Goal: Information Seeking & Learning: Get advice/opinions

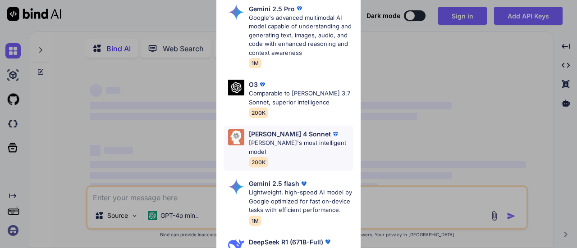
type textarea "x"
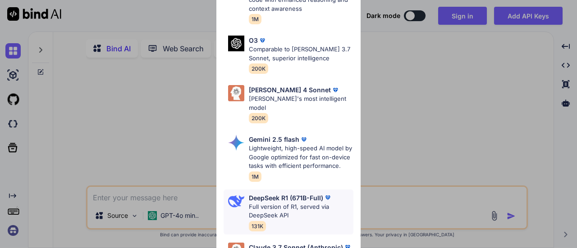
scroll to position [139, 0]
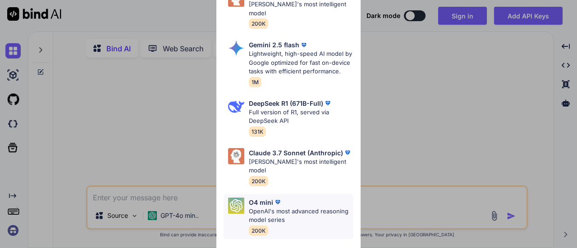
click at [301, 198] on div "O4 mini" at bounding box center [301, 202] width 105 height 9
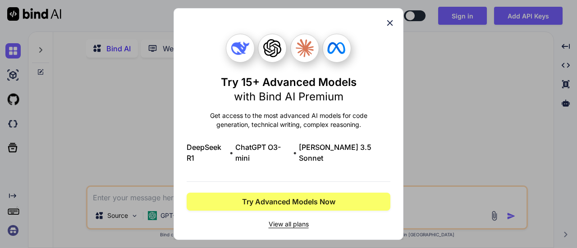
scroll to position [0, 0]
click at [388, 28] on icon at bounding box center [390, 23] width 10 height 10
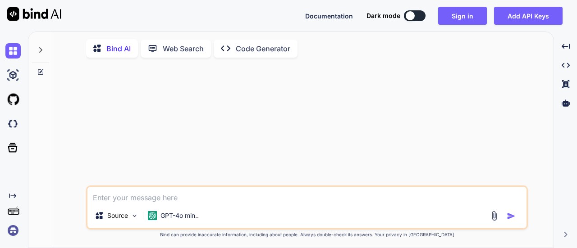
click at [166, 199] on textarea at bounding box center [306, 195] width 439 height 16
type textarea "h"
type textarea "x"
type textarea "hi"
type textarea "x"
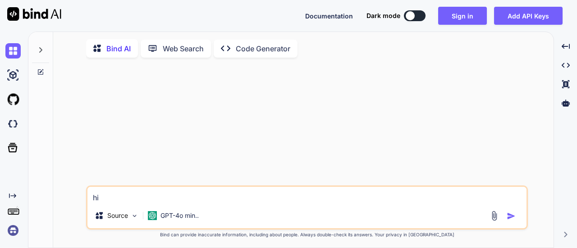
type textarea "hi"
click at [509, 216] on img "button" at bounding box center [511, 216] width 9 height 9
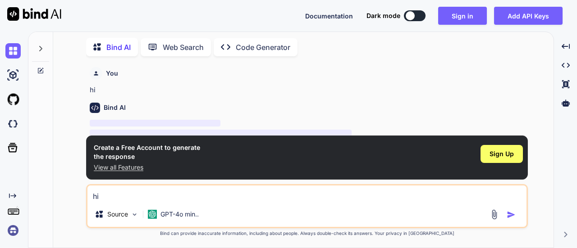
scroll to position [22, 0]
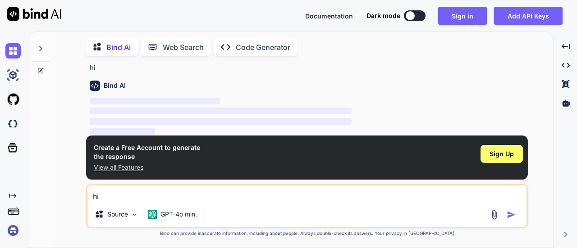
click at [413, 14] on div at bounding box center [410, 15] width 9 height 9
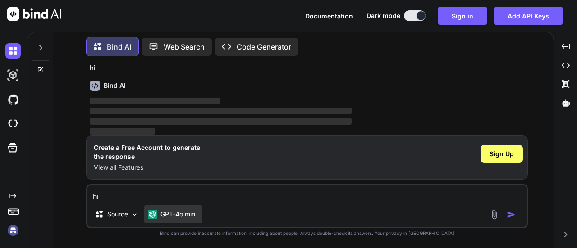
click at [184, 213] on p "GPT-4o min.." at bounding box center [179, 214] width 38 height 9
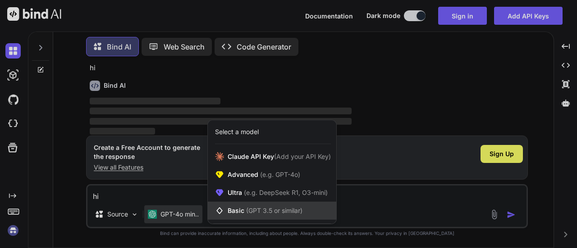
click at [262, 208] on span "Basic (GPT 3.5 or similar)" at bounding box center [265, 210] width 75 height 9
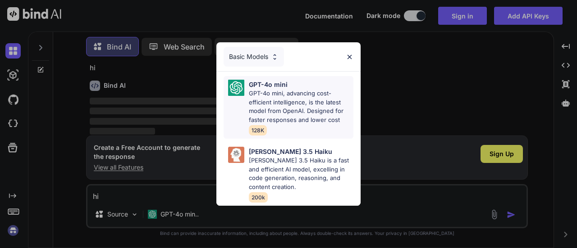
click at [279, 112] on p "GPT-4o mini, advancing cost-efficient intelligence, is the latest model from Op…" at bounding box center [301, 106] width 105 height 35
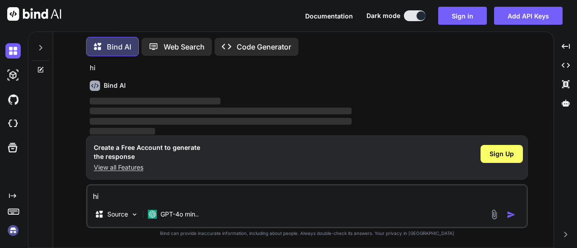
click at [174, 50] on p "Web Search" at bounding box center [184, 46] width 41 height 11
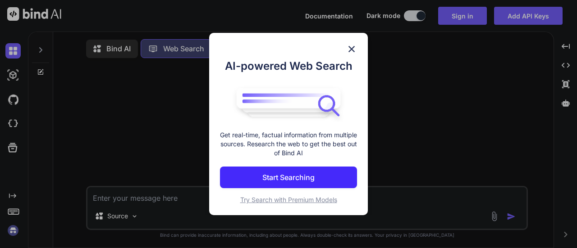
scroll to position [3, 0]
click at [355, 49] on img at bounding box center [351, 49] width 11 height 11
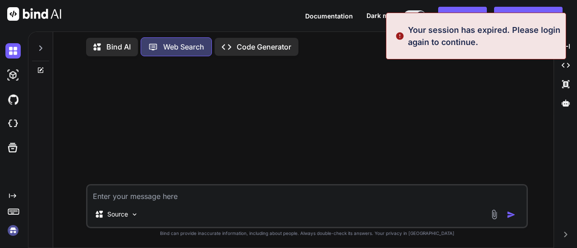
click at [141, 196] on textarea at bounding box center [306, 194] width 439 height 16
type textarea "x"
type textarea "h"
type textarea "x"
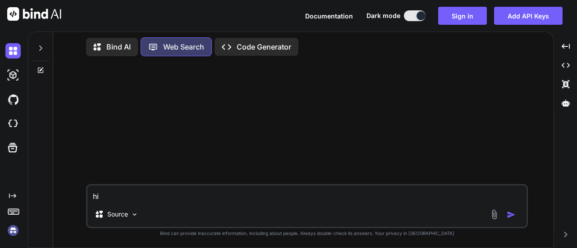
type textarea "hi"
click at [503, 212] on div at bounding box center [504, 215] width 30 height 10
click at [508, 215] on img "button" at bounding box center [511, 215] width 9 height 9
type textarea "x"
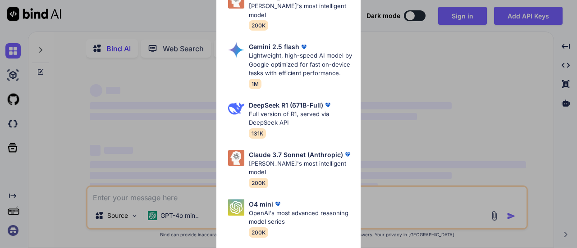
scroll to position [139, 0]
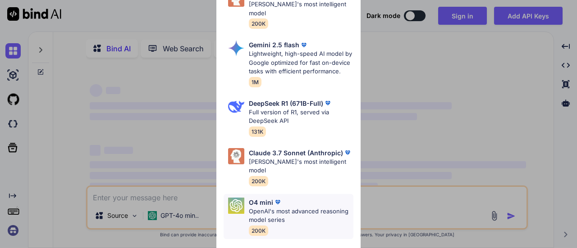
click at [284, 207] on p "OpenAI's most advanced reasoning model series" at bounding box center [301, 216] width 105 height 18
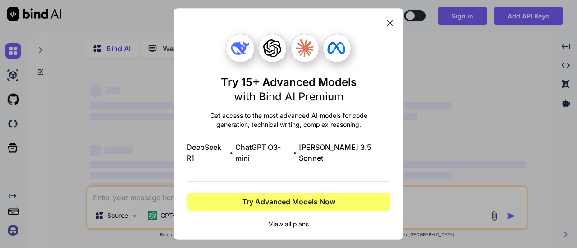
type textarea "x"
click at [394, 28] on icon at bounding box center [390, 23] width 10 height 10
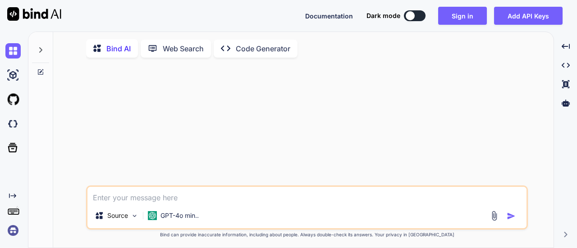
click at [139, 201] on textarea at bounding box center [306, 195] width 439 height 16
type textarea "h"
type textarea "x"
type textarea "hi"
type textarea "x"
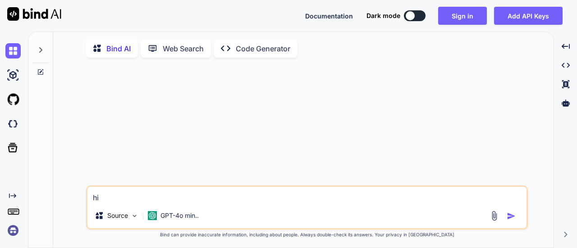
type textarea "hi"
click at [509, 220] on img "button" at bounding box center [511, 216] width 9 height 9
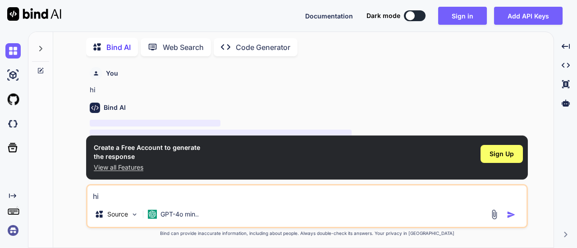
click at [422, 17] on button at bounding box center [415, 15] width 22 height 11
type textarea "x"
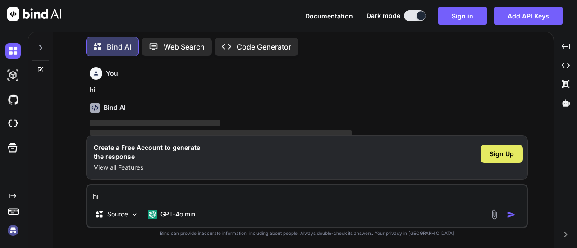
click at [500, 155] on span "Sign Up" at bounding box center [502, 154] width 24 height 9
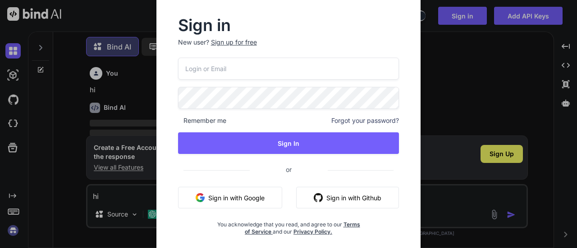
click at [225, 64] on input "email" at bounding box center [288, 69] width 221 height 22
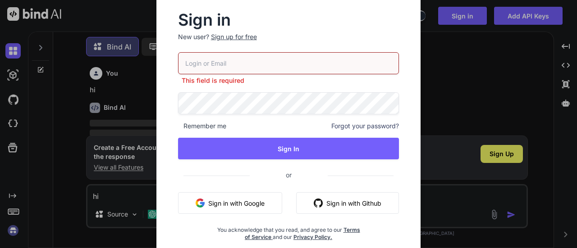
click at [197, 160] on div "This field is required Remember me Forgot your password? Sign In or Sign in wit…" at bounding box center [288, 146] width 221 height 189
click at [249, 38] on div "Sign up for free" at bounding box center [234, 36] width 46 height 9
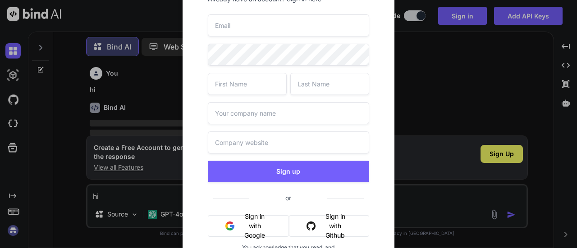
scroll to position [0, 0]
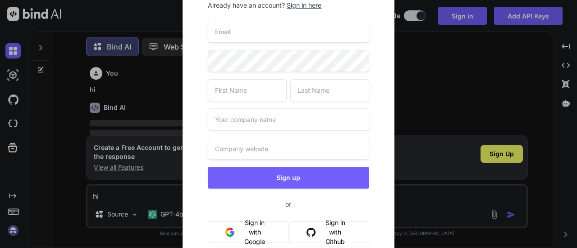
click at [280, 26] on input "email" at bounding box center [288, 32] width 161 height 22
type input "grahm.louay@freedrops.org"
click at [266, 84] on input "text" at bounding box center [247, 90] width 79 height 22
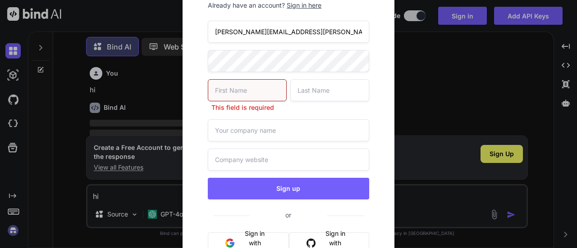
click at [222, 36] on input "grahm.louay@freedrops.org" at bounding box center [288, 32] width 161 height 22
drag, startPoint x: 225, startPoint y: 78, endPoint x: 227, endPoint y: 85, distance: 7.0
click at [226, 78] on div "grahm.louay@freedrops.org This field is required Sign up or Sign in with Google…" at bounding box center [288, 163] width 161 height 284
click at [227, 85] on input "text" at bounding box center [247, 90] width 79 height 22
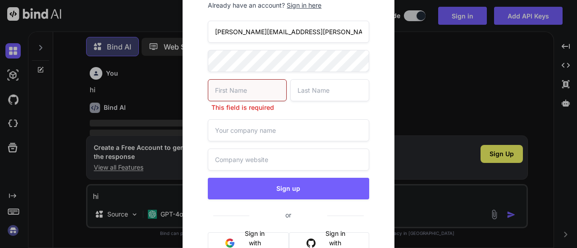
paste input "grahm"
type input "grahm"
click at [239, 30] on input "grahm.louay@freedrops.org" at bounding box center [288, 32] width 161 height 22
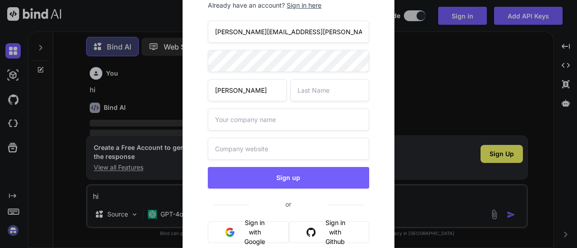
click at [239, 30] on input "grahm.louay@freedrops.org" at bounding box center [288, 32] width 161 height 22
click at [327, 90] on input "text" at bounding box center [329, 90] width 79 height 22
paste input "louay"
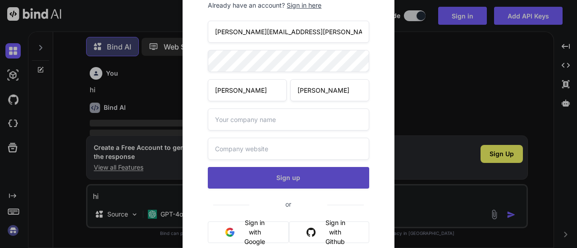
type input "louay"
click at [264, 177] on button "Sign up" at bounding box center [288, 178] width 161 height 22
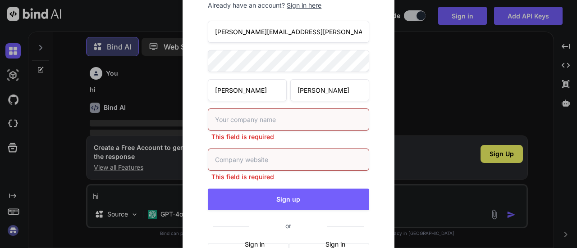
click at [261, 119] on input "text" at bounding box center [288, 120] width 161 height 22
type input "confidential"
click at [248, 123] on input "confidential" at bounding box center [288, 120] width 161 height 22
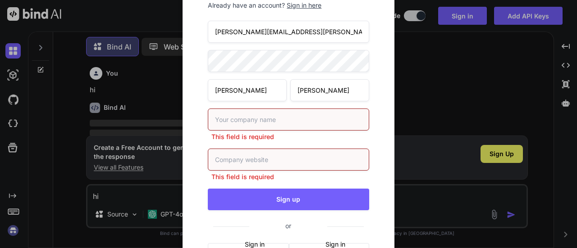
paste input "confidential"
type input "confidential"
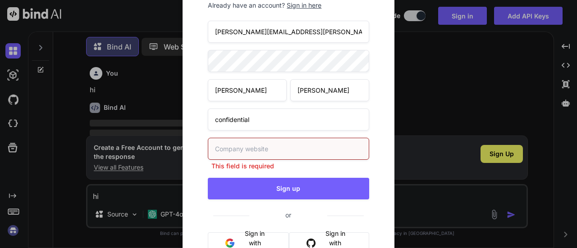
click at [265, 162] on div "This field is required" at bounding box center [288, 154] width 161 height 33
paste input "confidential"
click at [216, 149] on input "confidential" at bounding box center [288, 149] width 161 height 22
click at [285, 145] on input "www.confidential" at bounding box center [288, 149] width 161 height 22
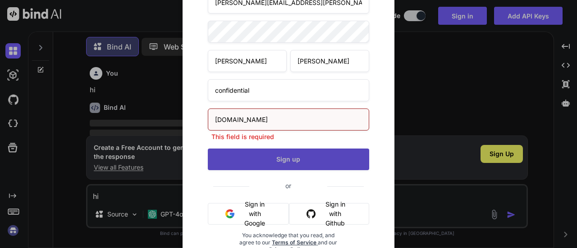
type input "www.confidential.com"
click at [273, 169] on button "Sign up" at bounding box center [288, 160] width 161 height 22
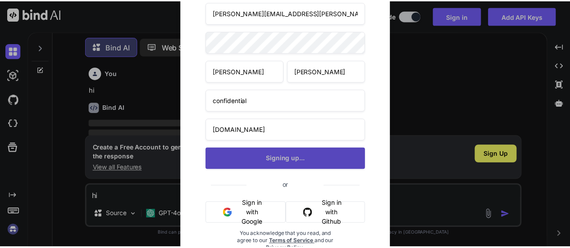
scroll to position [19, 0]
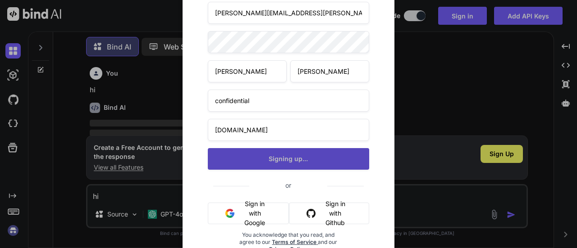
type textarea "x"
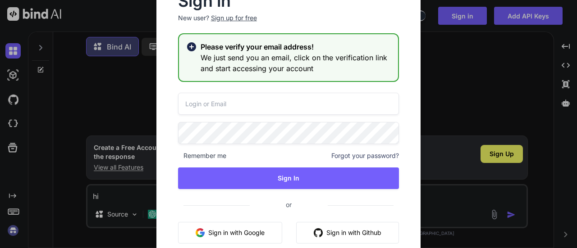
click at [218, 107] on input "email" at bounding box center [288, 104] width 221 height 22
paste input "confidential"
type input "confidential"
type input "grahm.louay@freedrops.org"
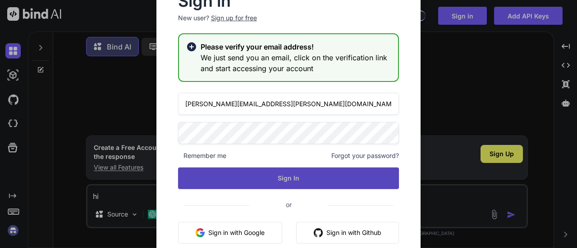
click at [260, 181] on button "Sign In" at bounding box center [288, 179] width 221 height 22
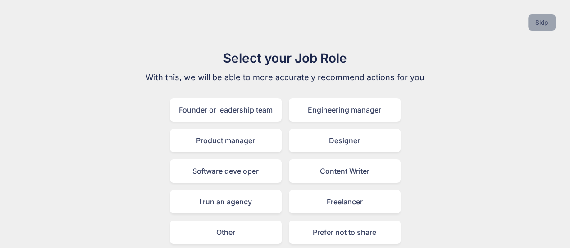
click at [546, 18] on button "Skip" at bounding box center [542, 22] width 28 height 16
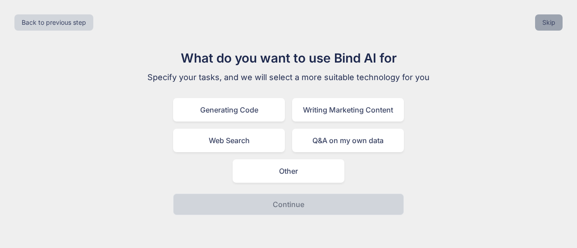
click at [546, 18] on button "Skip" at bounding box center [549, 22] width 28 height 16
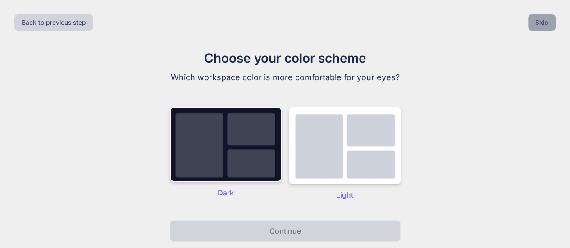
click at [540, 28] on button "Skip" at bounding box center [542, 22] width 28 height 16
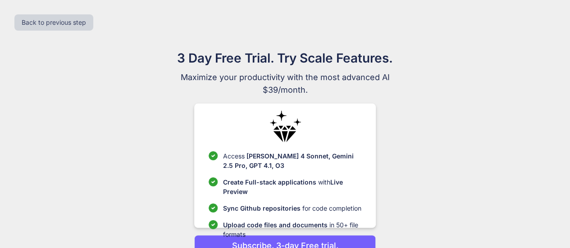
scroll to position [46, 0]
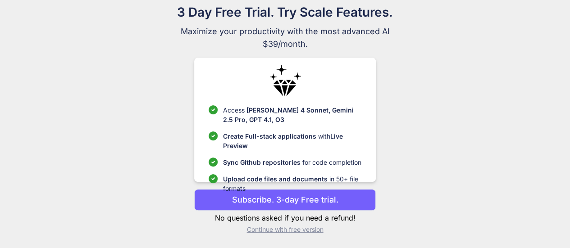
click at [313, 229] on p "Continue with free version" at bounding box center [285, 229] width 182 height 9
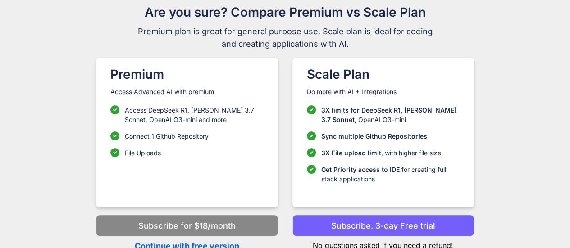
scroll to position [50, 0]
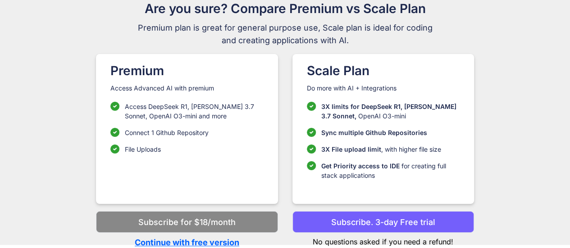
click at [214, 243] on p "Continue with free version" at bounding box center [187, 243] width 182 height 12
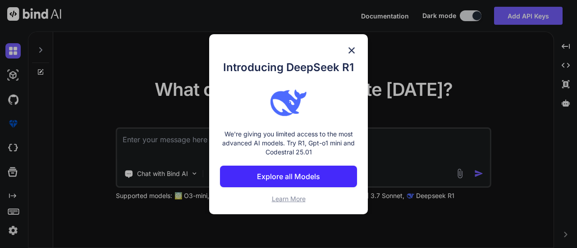
click at [347, 51] on img at bounding box center [351, 50] width 11 height 11
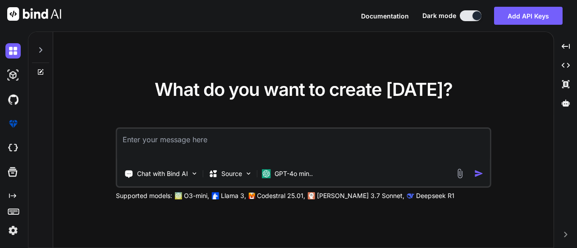
click at [259, 144] on textarea at bounding box center [303, 145] width 373 height 33
type textarea "x"
type textarea "h"
type textarea "x"
type textarea "hi"
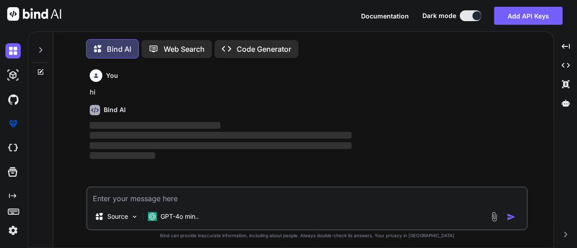
scroll to position [4, 0]
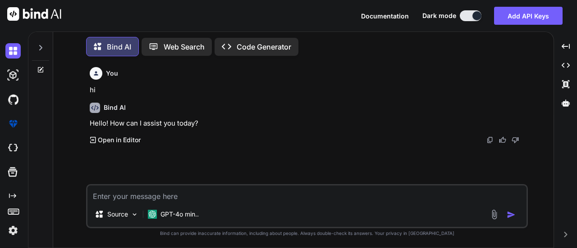
click at [197, 193] on textarea at bounding box center [306, 194] width 439 height 16
type textarea "x"
type textarea "N"
type textarea "x"
type textarea "Nu"
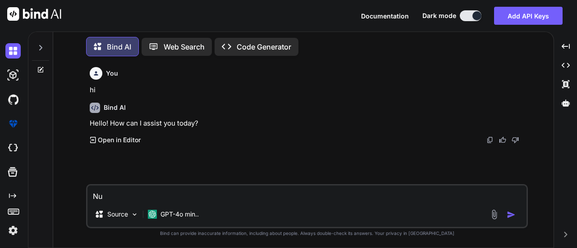
type textarea "x"
type textarea "Nul"
type textarea "x"
type textarea "Null"
type textarea "x"
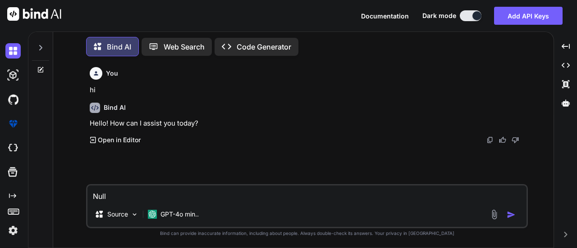
type textarea "Null"
type textarea "x"
type textarea "Null p"
type textarea "x"
type textarea "Null po"
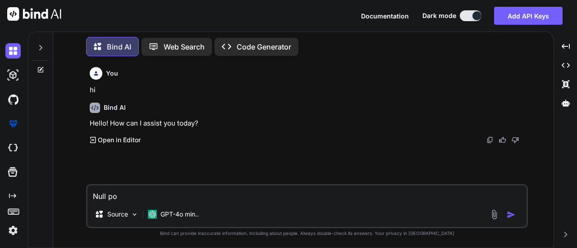
type textarea "x"
type textarea "Null poi"
type textarea "x"
type textarea "Null poin"
type textarea "x"
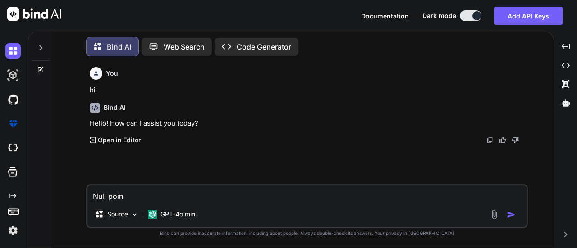
type textarea "Null point"
type textarea "x"
type textarea "Null pointe"
type textarea "x"
type textarea "Null pointer"
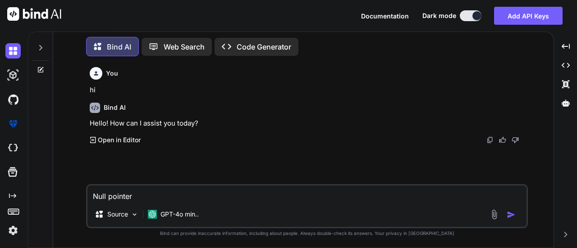
type textarea "x"
type textarea "Null pointer"
type textarea "x"
type textarea "Null pointer i"
type textarea "x"
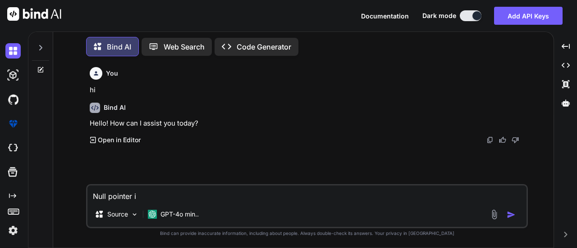
type textarea "Null pointer in"
type textarea "x"
type textarea "Null pointer in"
type textarea "x"
type textarea "Null pointer in"
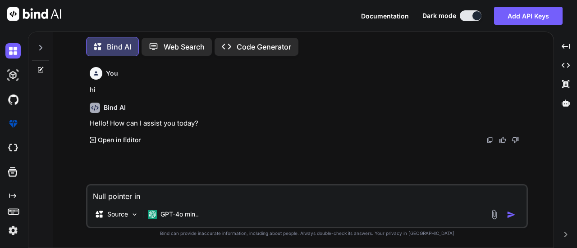
type textarea "x"
type textarea "Null pointer i"
type textarea "x"
type textarea "Null pointer"
type textarea "x"
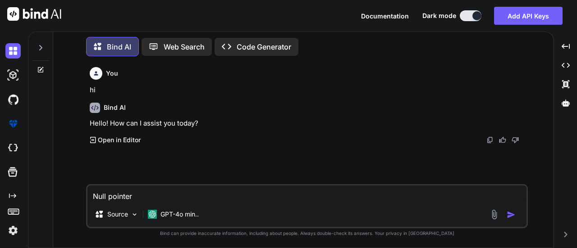
type textarea "Null pointer f"
type textarea "x"
type textarea "Null pointer fo"
type textarea "x"
type textarea "Null pointer for"
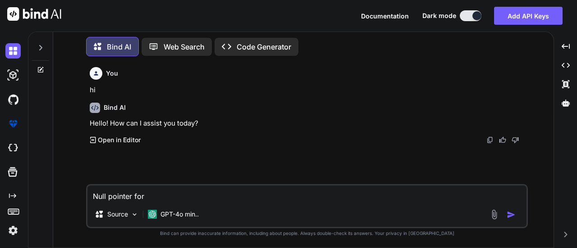
type textarea "x"
type textarea "Null pointer for"
type textarea "x"
type textarea "Null pointer for s"
type textarea "x"
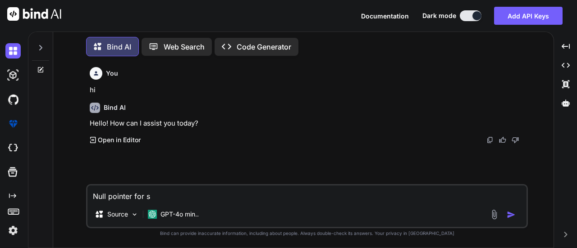
type textarea "Null pointer for st"
type textarea "x"
type textarea "Null pointer for str"
type textarea "x"
type textarea "Null pointer for stri"
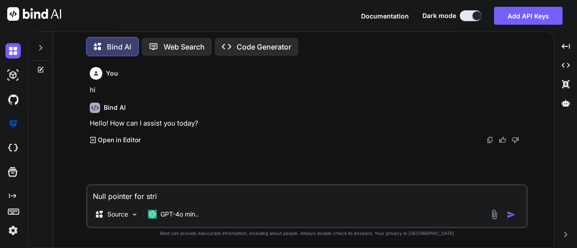
type textarea "x"
type textarea "Null pointer for strin"
type textarea "x"
type textarea "Null pointer for string"
type textarea "x"
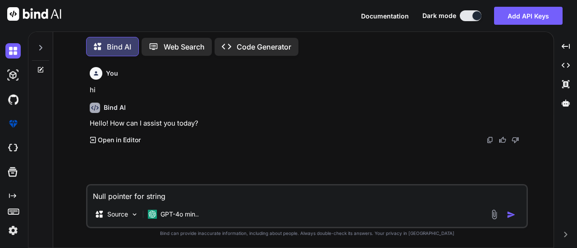
type textarea "Null pointer for string"
type textarea "x"
type textarea "Null pointer for string"
type textarea "x"
type textarea "Null pointer for string,"
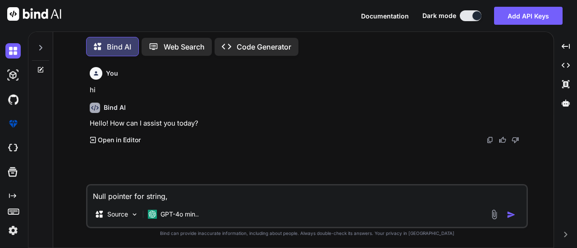
type textarea "x"
type textarea "Null pointer for string,"
type textarea "x"
type textarea "Null pointer for string, l"
type textarea "x"
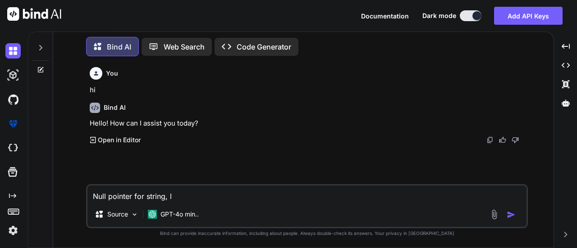
type textarea "Null pointer for string, li"
type textarea "x"
type textarea "Null pointer for string, lis"
type textarea "x"
type textarea "Null pointer for string, list"
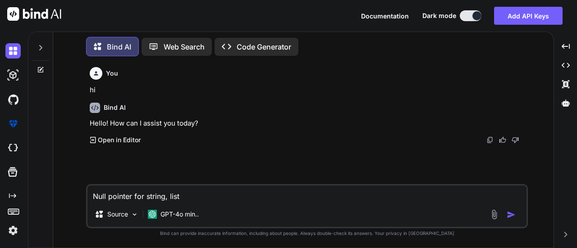
type textarea "x"
type textarea "Null pointer for string, list"
type textarea "x"
type textarea "Null pointer for string, list a"
type textarea "x"
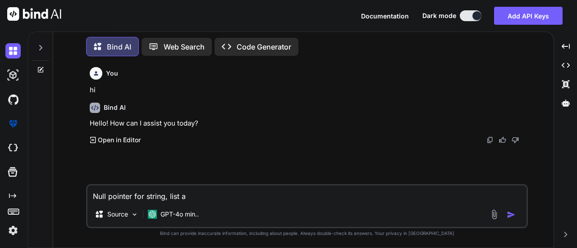
type textarea "Null pointer for string, list an"
type textarea "x"
type textarea "Null pointer for string, list and"
type textarea "x"
type textarea "Null pointer for string, list andd"
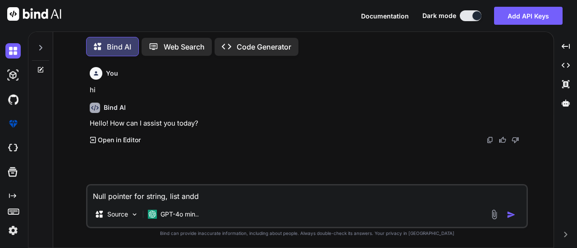
type textarea "x"
type textarea "Null pointer for string, list andd"
type textarea "x"
type textarea "Null pointer for string, list andd"
type textarea "x"
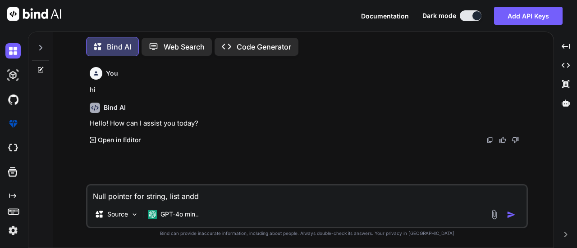
type textarea "Null pointer for string, list and"
type textarea "x"
type textarea "Null pointer for string, list and"
type textarea "x"
type textarea "Null pointer for string, list and"
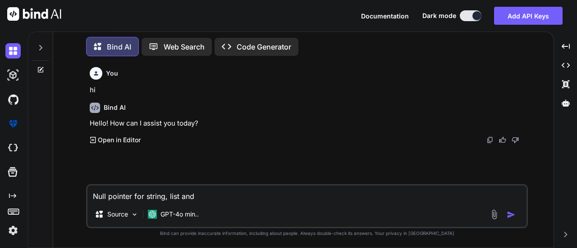
type textarea "x"
type textarea "Null pointer for string, list an"
type textarea "x"
type textarea "Null pointer for string, list a"
type textarea "x"
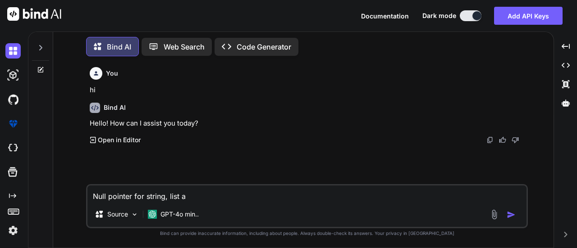
type textarea "Null pointer for string, list"
type textarea "x"
type textarea "Null pointer for string, list"
type textarea "x"
type textarea "Null pointer for string, lists"
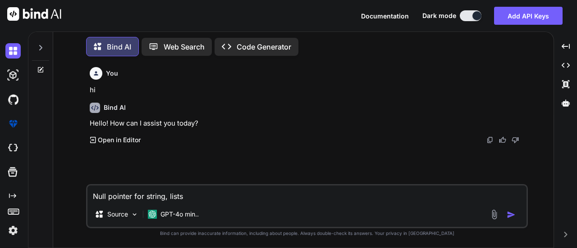
type textarea "x"
type textarea "Null pointer for string, lists"
type textarea "x"
type textarea "Null pointer for string, lists"
type textarea "x"
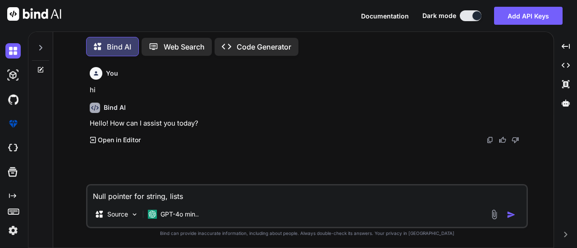
type textarea "Null pointer for string, lists,"
type textarea "x"
type textarea "Null pointer for string, lists,"
type textarea "x"
type textarea "Null pointer for string, lists, o"
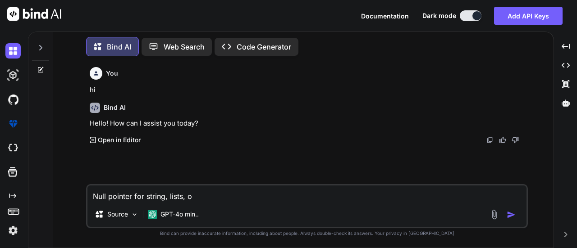
type textarea "x"
type textarea "Null pointer for string, lists, ob"
type textarea "x"
type textarea "Null pointer for string, lists, obj"
type textarea "x"
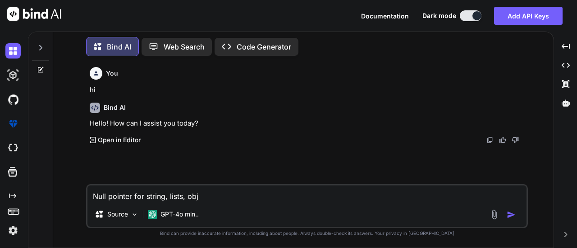
type textarea "Null pointer for string, lists, obje"
type textarea "x"
type textarea "Null pointer for string, lists, objec"
type textarea "x"
type textarea "Null pointer for string, lists, object"
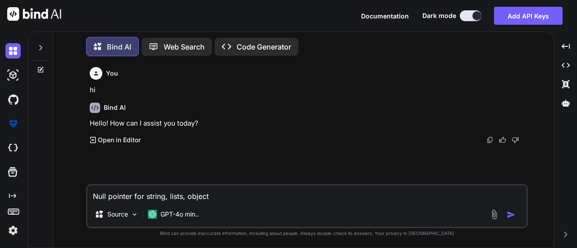
type textarea "x"
type textarea "Null pointer for string, lists, objects"
click at [90, 195] on textarea "Null pointer for string, lists, objects" at bounding box center [306, 194] width 439 height 16
type textarea "x"
type textarea "hNull pointer for string, lists, objects"
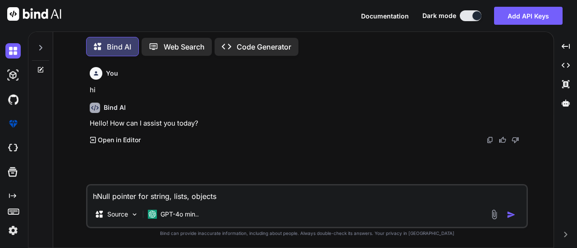
type textarea "x"
type textarea "hoNull pointer for string, lists, objects"
type textarea "x"
type textarea "howNull pointer for string, lists, objects"
type textarea "x"
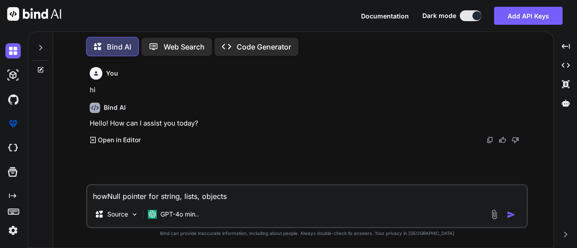
type textarea "how Null pointer for string, lists, objects"
type textarea "x"
type textarea "how rNull pointer for string, lists, objects"
type textarea "x"
type textarea "how roNull pointer for string, lists, objects"
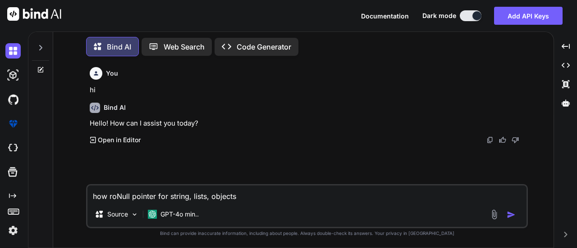
type textarea "x"
type textarea "how rNull pointer for string, lists, objects"
type textarea "x"
type textarea "how Null pointer for string, lists, objects"
type textarea "x"
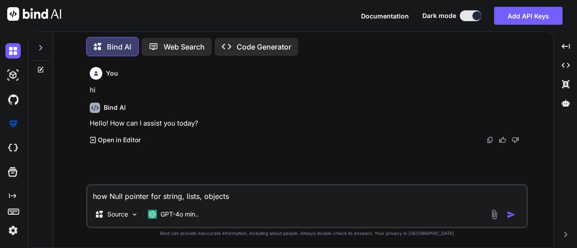
type textarea "how tNull pointer for string, lists, objects"
type textarea "x"
type textarea "how toNull pointer for string, lists, objects"
type textarea "x"
type textarea "how to Null pointer for string, lists, objects"
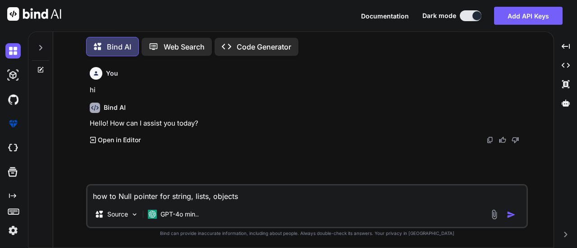
type textarea "x"
type textarea "how to hNull pointer for string, lists, objects"
type textarea "x"
type textarea "how to haNull pointer for string, lists, objects"
type textarea "x"
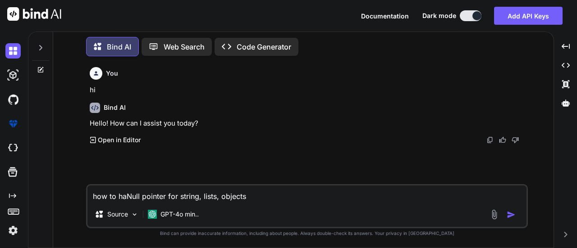
type textarea "how to hanNull pointer for string, lists, objects"
type textarea "x"
type textarea "how to handNull pointer for string, lists, objects"
type textarea "x"
type textarea "how to handlNull pointer for string, lists, objects"
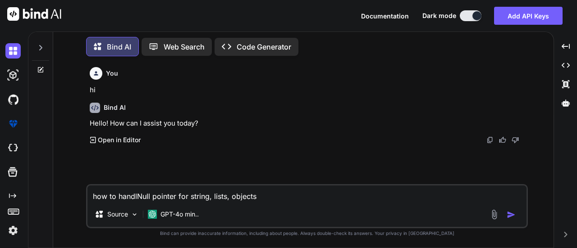
type textarea "x"
type textarea "how to handleNull pointer for string, lists, objects"
type textarea "x"
type textarea "how to handle Null pointer for string, lists, objects"
click at [270, 193] on textarea "how to handle Null pointer for string, lists, objects" at bounding box center [306, 194] width 439 height 16
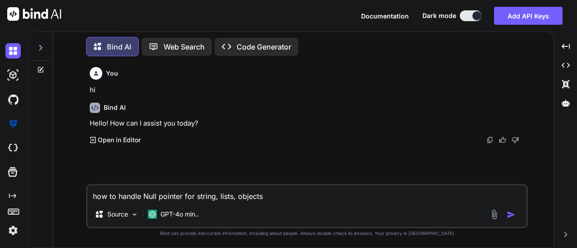
type textarea "x"
type textarea "how to handle Null pointer for string, lists, objects?"
type textarea "x"
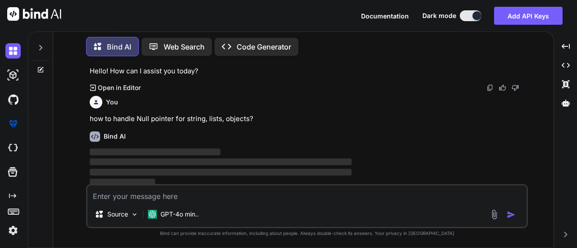
scroll to position [55, 0]
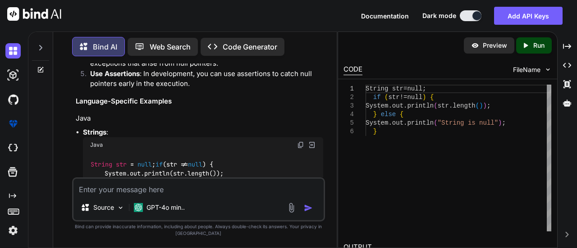
type textarea "x"
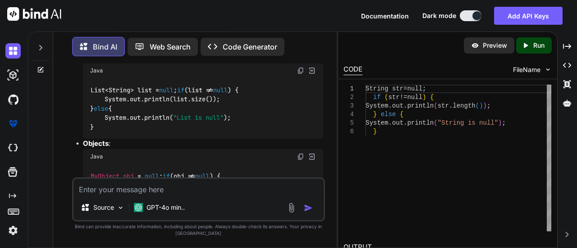
scroll to position [444, 0]
type textarea "String str = null; if (str != null) { System.out.println(str.length()); } else …"
click at [397, 113] on div "String str = null ; if ( str != null ) { System . out . println ( str . length …" at bounding box center [459, 158] width 186 height 147
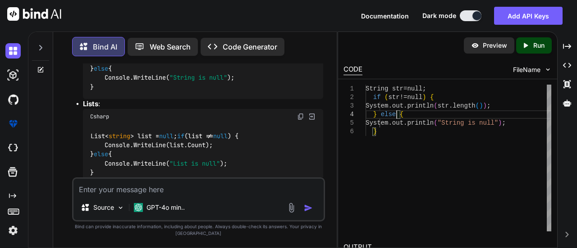
scroll to position [891, 0]
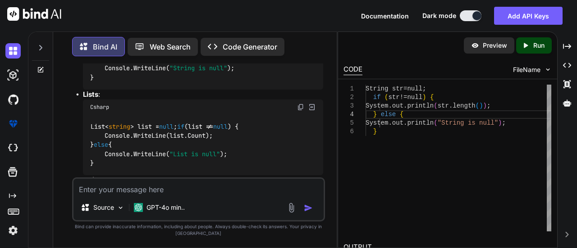
click at [544, 72] on div "FileName" at bounding box center [532, 69] width 39 height 9
click at [539, 72] on span "FileName" at bounding box center [527, 69] width 28 height 9
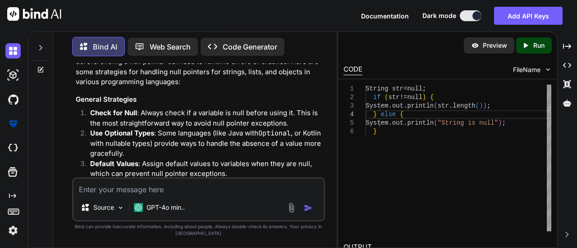
scroll to position [152, 0]
